Goal: Check status: Check status

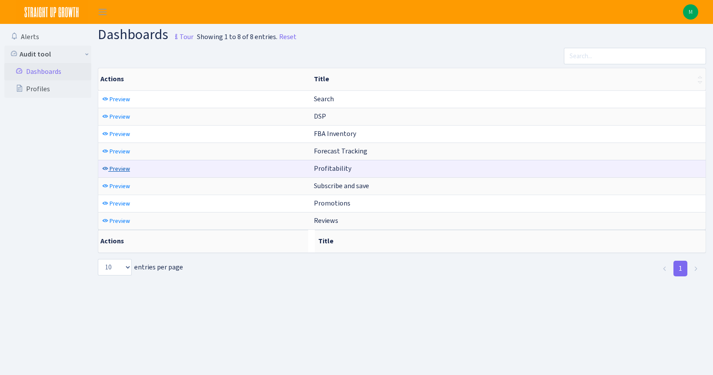
click at [117, 172] on span "Preview" at bounding box center [120, 169] width 20 height 8
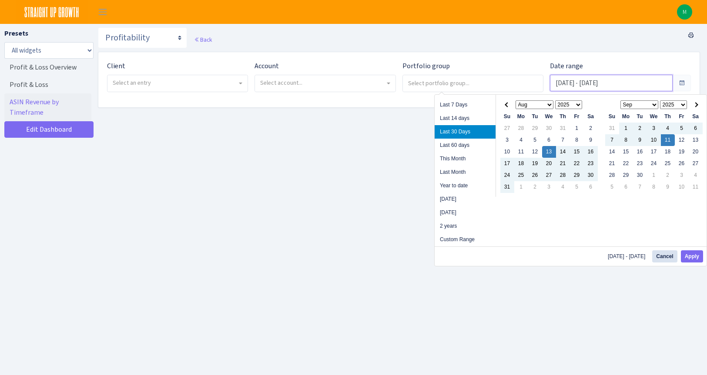
click at [583, 84] on input "[DATE] - [DATE]" at bounding box center [611, 83] width 123 height 17
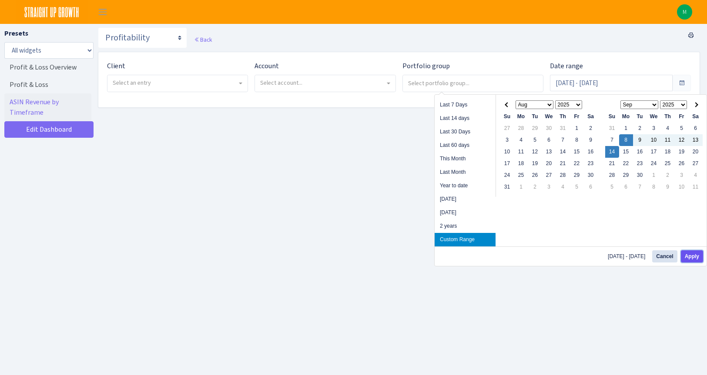
click at [693, 255] on button "Apply" at bounding box center [692, 257] width 22 height 12
type input "[DATE] - [DATE]"
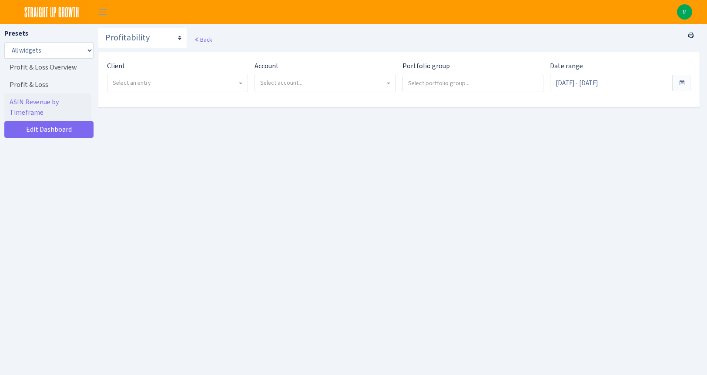
click at [179, 86] on span "Select an entry" at bounding box center [175, 83] width 124 height 9
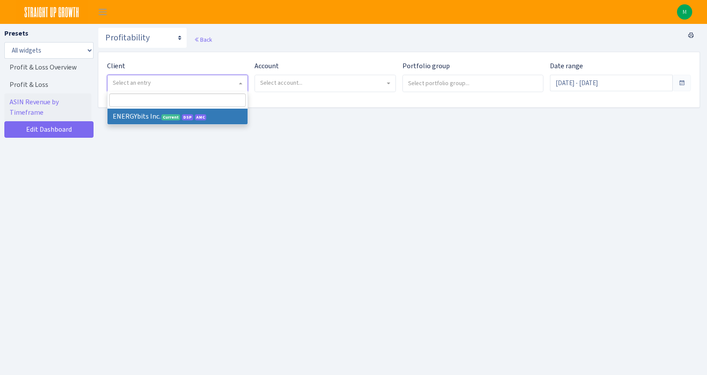
select select "298"
select select
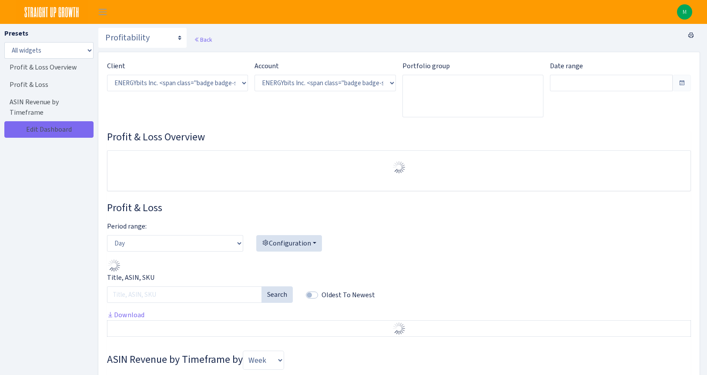
select select "416446232500569"
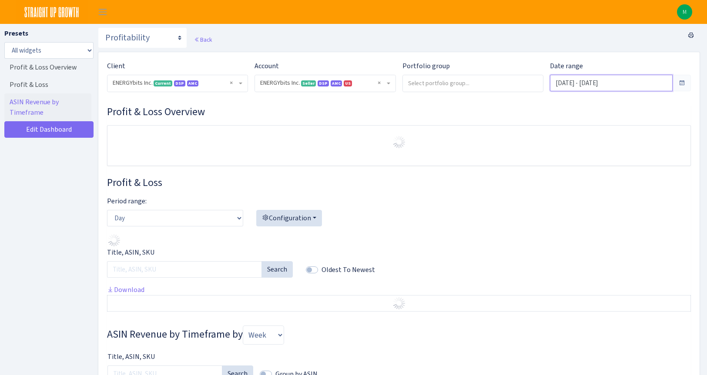
click at [605, 80] on input "[DATE] - [DATE]" at bounding box center [611, 83] width 123 height 17
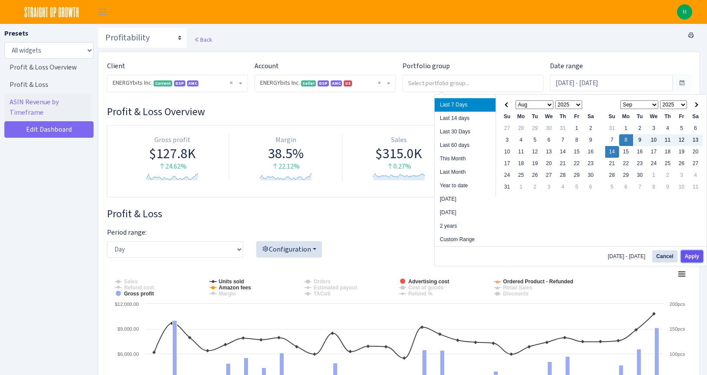
click at [685, 251] on button "Apply" at bounding box center [692, 257] width 22 height 12
type input "[DATE] - [DATE]"
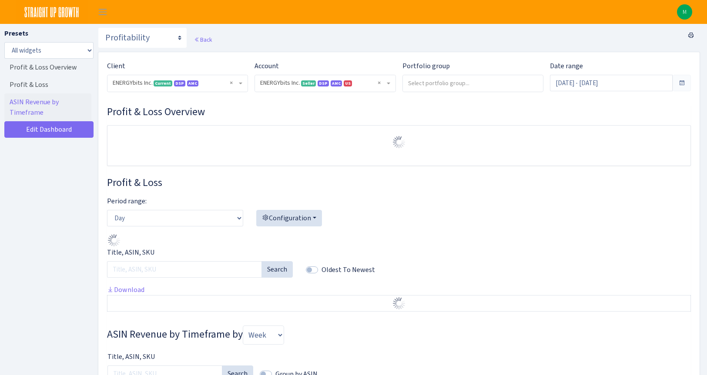
select select "416446232500569"
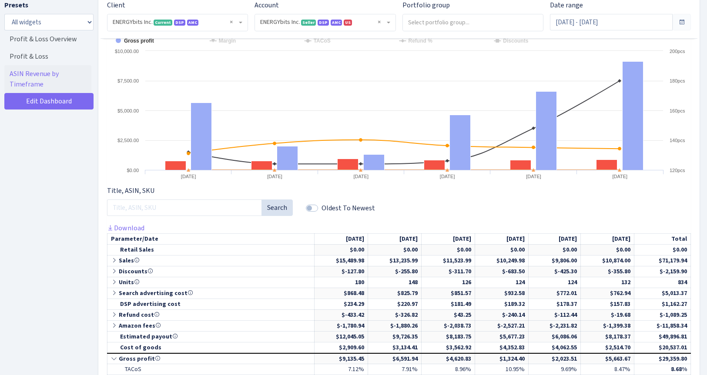
scroll to position [327, 0]
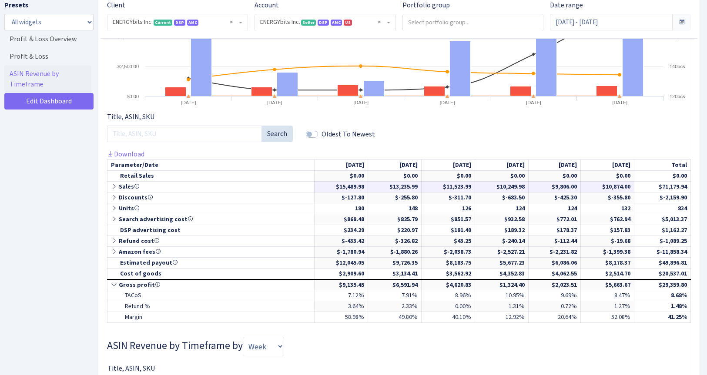
click at [114, 186] on icon at bounding box center [115, 187] width 8 height 6
